Goal: Find specific page/section: Locate a particular part of the current website

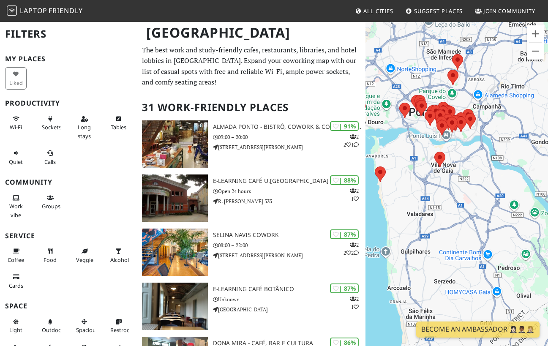
drag, startPoint x: 455, startPoint y: 297, endPoint x: 423, endPoint y: 184, distance: 116.9
click at [423, 184] on div at bounding box center [457, 194] width 183 height 346
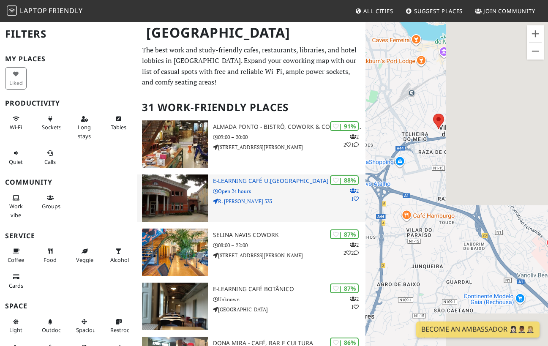
drag, startPoint x: 455, startPoint y: 184, endPoint x: 324, endPoint y: 185, distance: 130.7
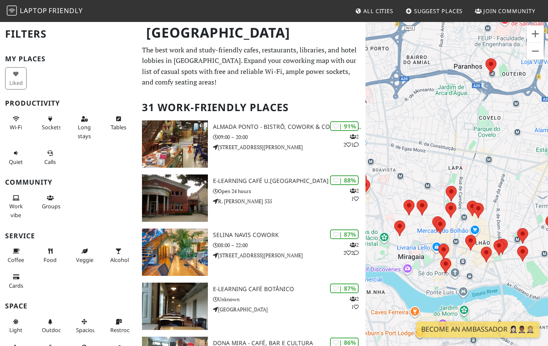
drag, startPoint x: 431, startPoint y: 247, endPoint x: 445, endPoint y: 113, distance: 134.4
click at [433, 217] on area at bounding box center [433, 217] width 0 height 0
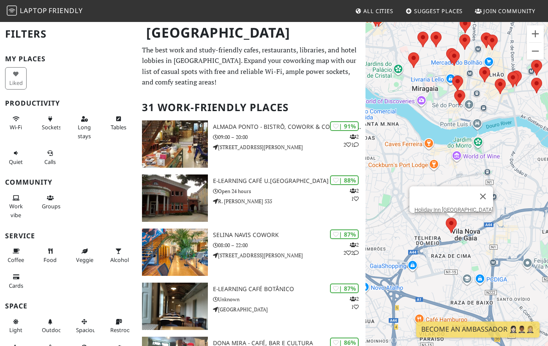
click at [446, 218] on area at bounding box center [446, 218] width 0 height 0
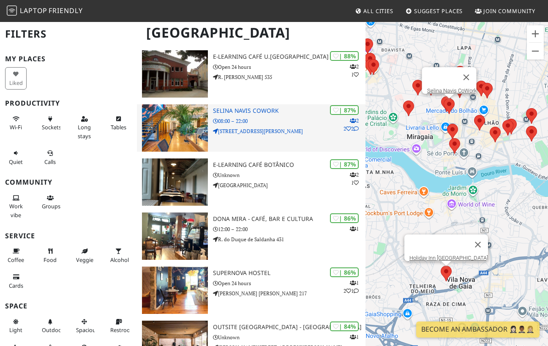
scroll to position [145, 0]
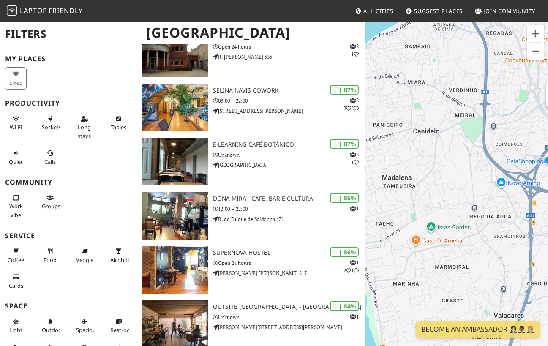
drag, startPoint x: 412, startPoint y: 277, endPoint x: 554, endPoint y: 123, distance: 209.8
click at [548, 123] on html "Laptop Friendly All Cities Suggest Places Join Community [GEOGRAPHIC_DATA] Filt…" at bounding box center [274, 28] width 548 height 346
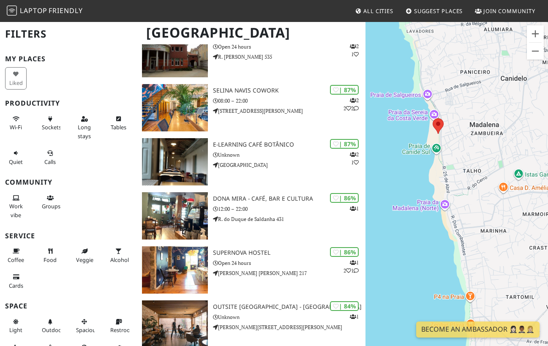
drag, startPoint x: 436, startPoint y: 171, endPoint x: 520, endPoint y: 136, distance: 91.3
click at [520, 136] on div "Holiday Inn [GEOGRAPHIC_DATA]" at bounding box center [457, 194] width 183 height 346
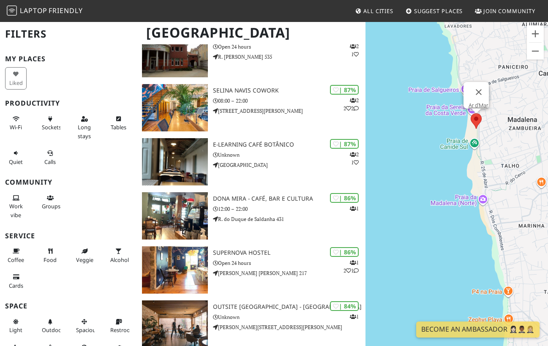
click at [471, 113] on area at bounding box center [471, 113] width 0 height 0
click at [472, 102] on link "Ar d'Mar" at bounding box center [478, 105] width 19 height 6
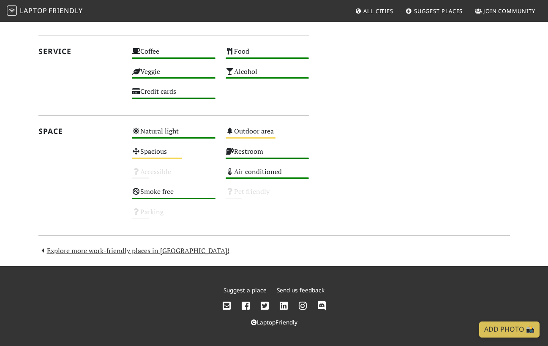
scroll to position [98, 0]
